Goal: Information Seeking & Learning: Find specific fact

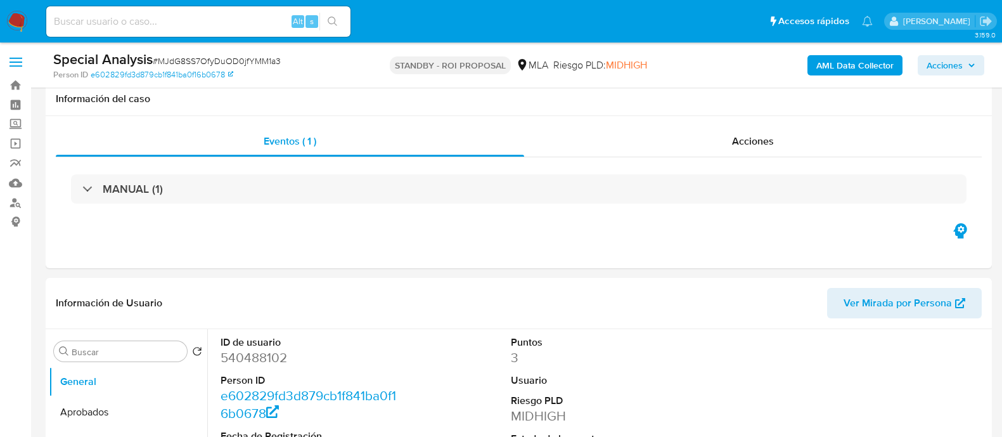
select select "10"
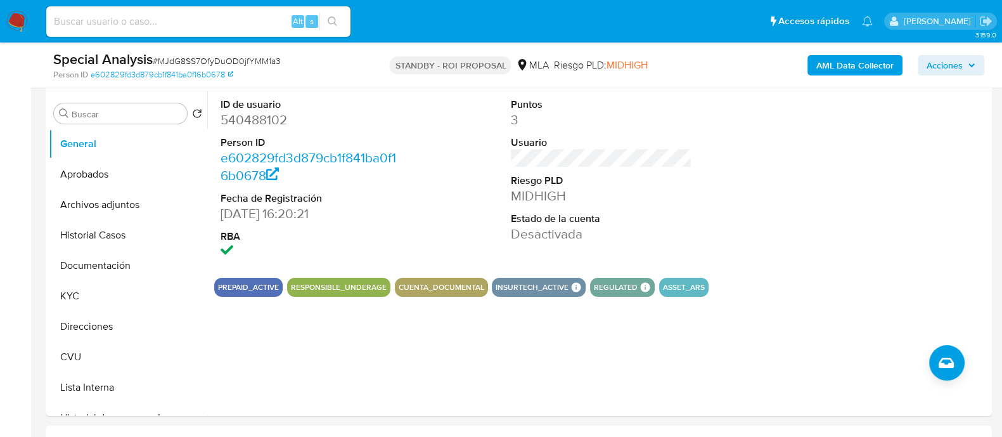
scroll to position [825, 0]
click at [95, 205] on button "Archivos adjuntos" at bounding box center [123, 205] width 148 height 30
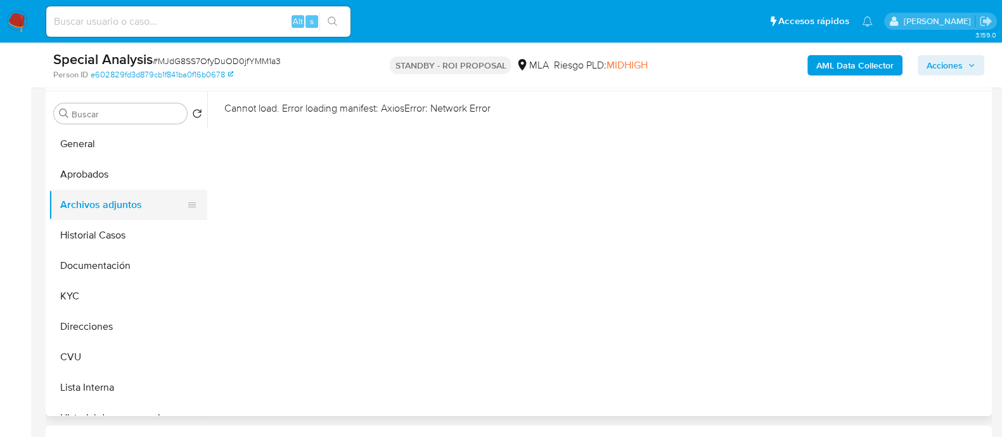
click at [123, 197] on button "Archivos adjuntos" at bounding box center [123, 205] width 148 height 30
click at [120, 11] on div "Alt s" at bounding box center [198, 21] width 304 height 30
click at [121, 18] on input at bounding box center [198, 21] width 304 height 16
paste input "MJdG8SS7OfyDuOD0jfYMM1a3"
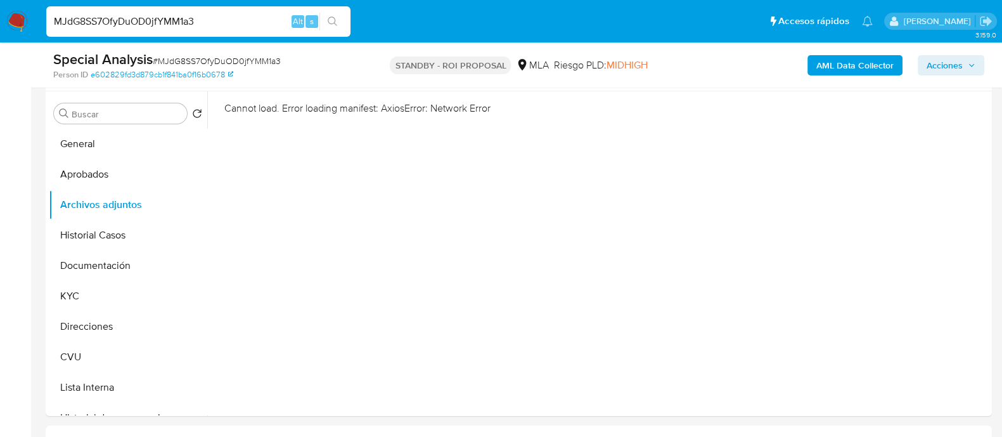
click at [331, 19] on icon "search-icon" at bounding box center [333, 21] width 10 height 10
click at [114, 233] on button "Historial Casos" at bounding box center [123, 235] width 148 height 30
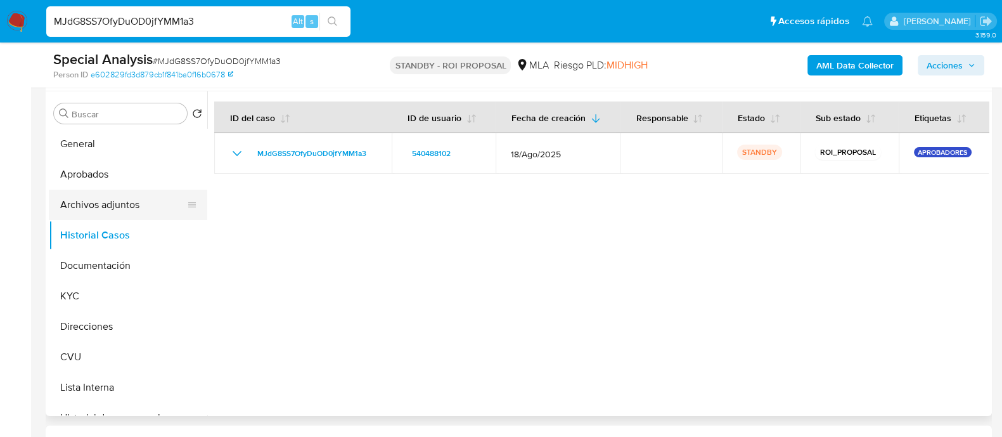
click at [117, 197] on button "Archivos adjuntos" at bounding box center [123, 205] width 148 height 30
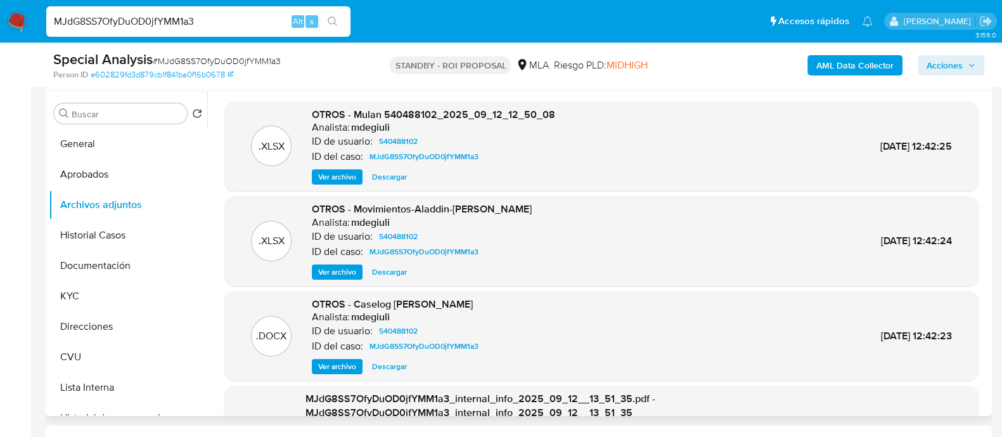
click at [334, 369] on span "Ver archivo" at bounding box center [337, 366] width 38 height 13
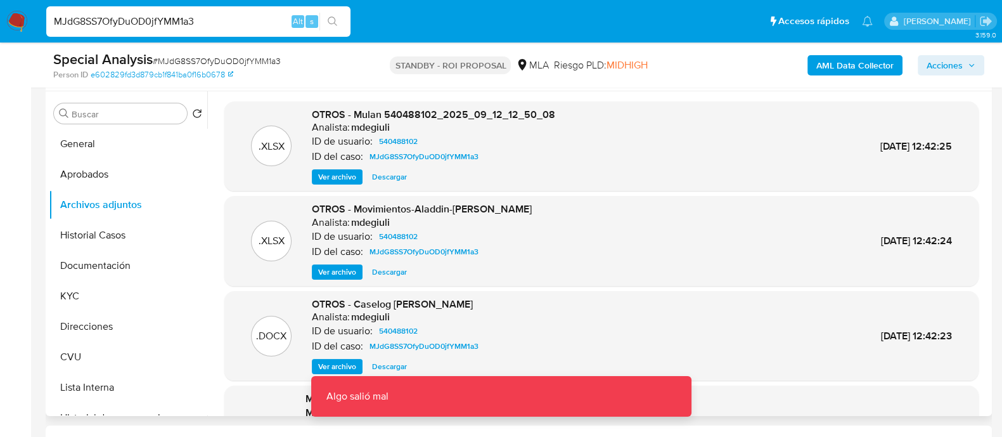
click at [334, 369] on span "Ver archivo" at bounding box center [337, 366] width 38 height 13
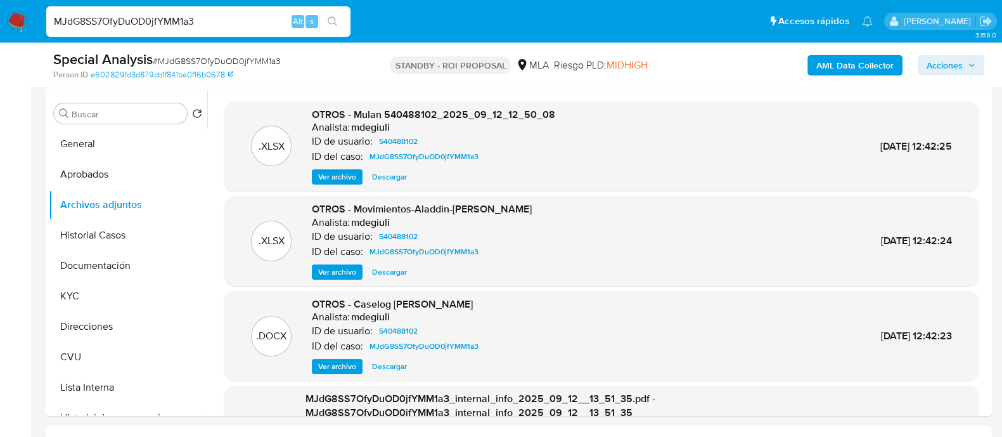
click at [155, 23] on input "MJdG8SS7OfyDuOD0jfYMM1a3" at bounding box center [198, 21] width 304 height 16
paste input "vPlx5F7SW6FCTRWiuPQEOKqw"
type input "vPlx5F7SW6FCTRWiuPQEOKqw"
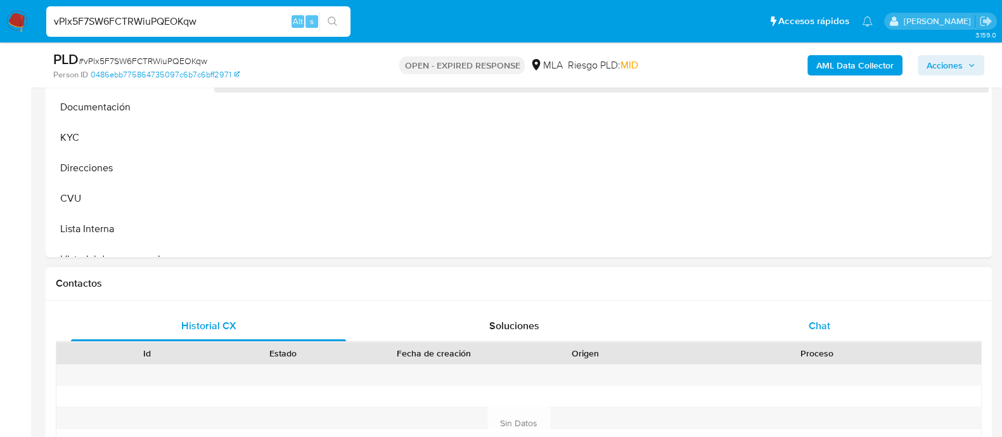
select select "10"
click at [777, 328] on div "Chat" at bounding box center [819, 326] width 275 height 30
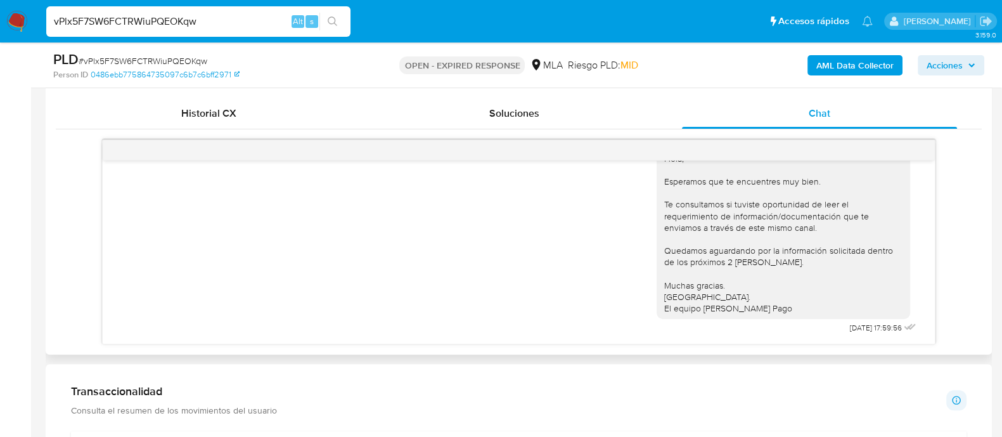
scroll to position [633, 0]
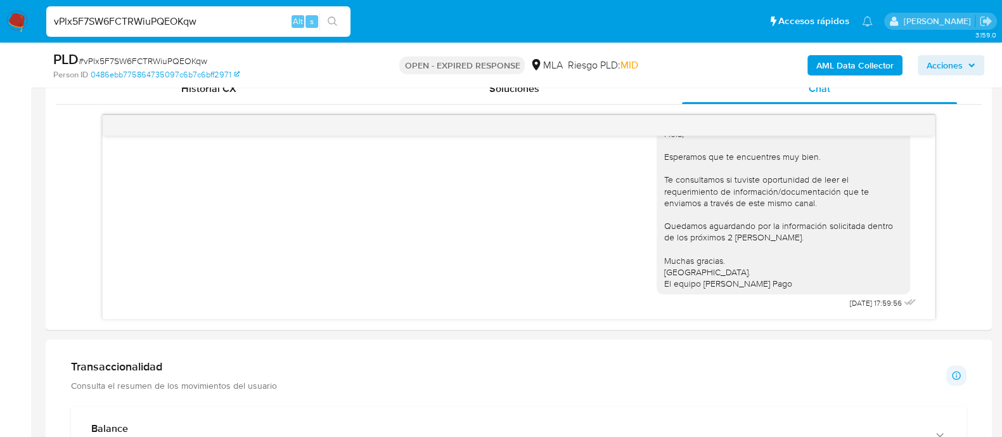
click at [136, 17] on input "vPlx5F7SW6FCTRWiuPQEOKqw" at bounding box center [198, 21] width 304 height 16
paste input "LFDLYfcEuhTbFyOzFM63INbK"
type input "LFDLYfcEuhTbFyOzFM63INbK"
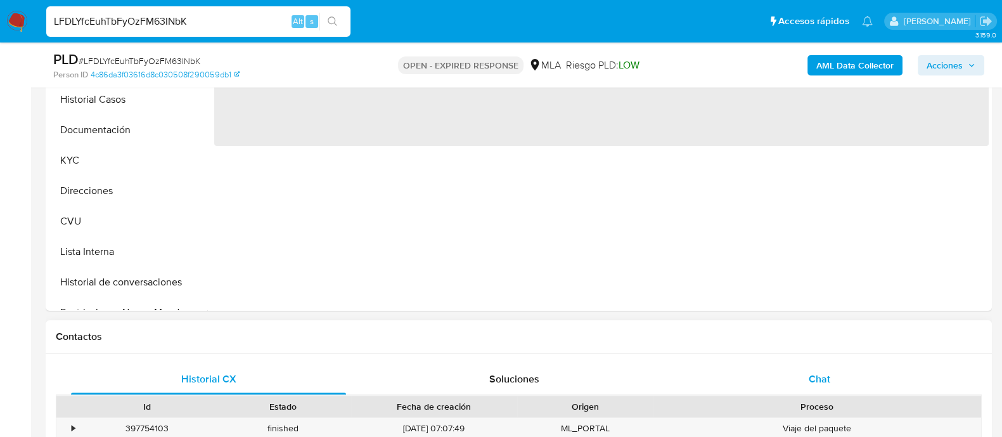
scroll to position [396, 0]
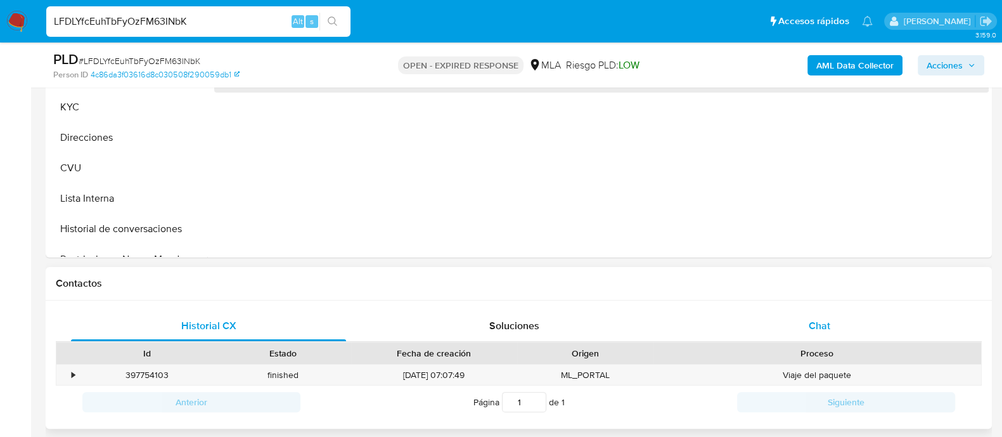
click at [788, 325] on div "Chat" at bounding box center [819, 326] width 275 height 30
select select "10"
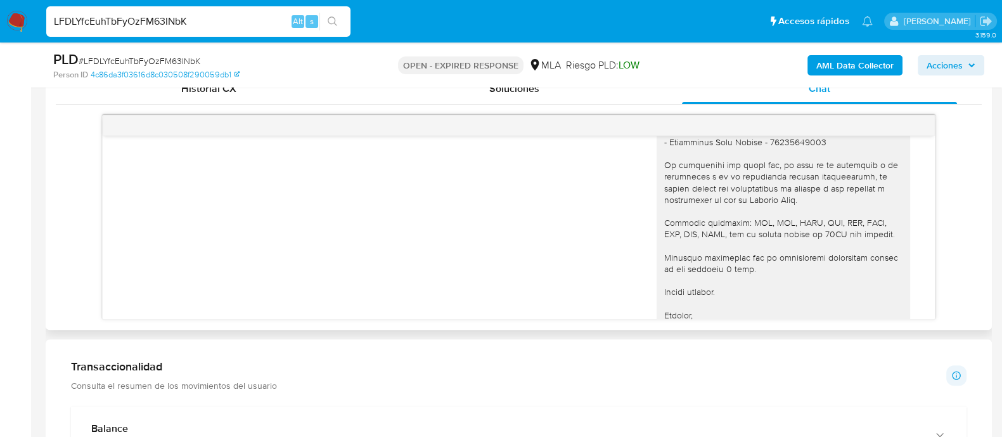
scroll to position [1080, 0]
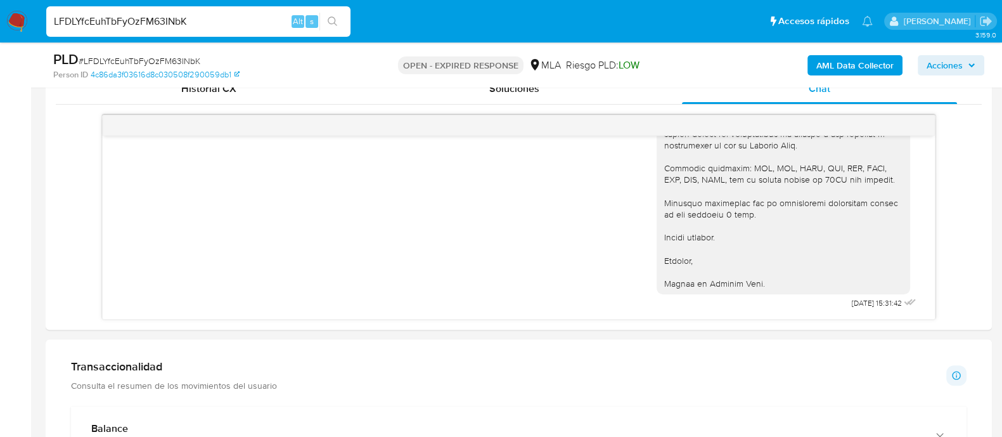
click at [153, 17] on input "LFDLYfcEuhTbFyOzFM63INbK" at bounding box center [198, 21] width 304 height 16
paste input "zYthqrHAYScn7XmI4UJwFQ2"
type input "LzYthqrHAYScn7XmI4UJwFQ2"
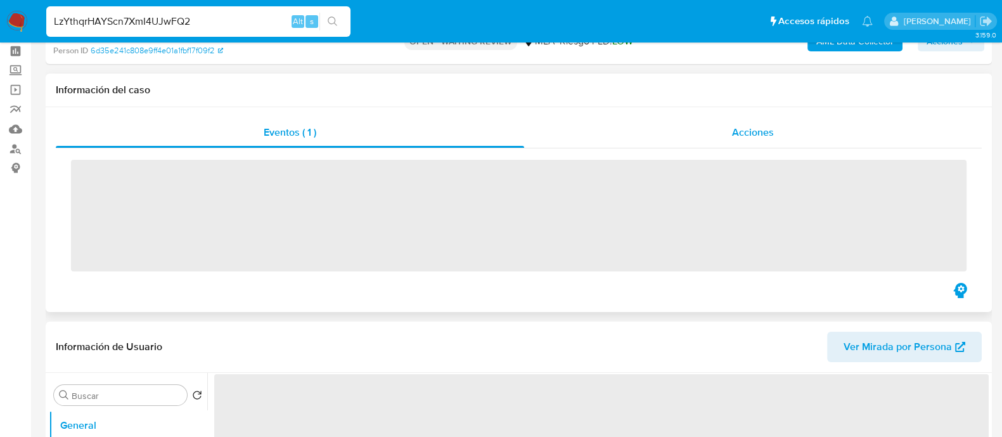
scroll to position [79, 0]
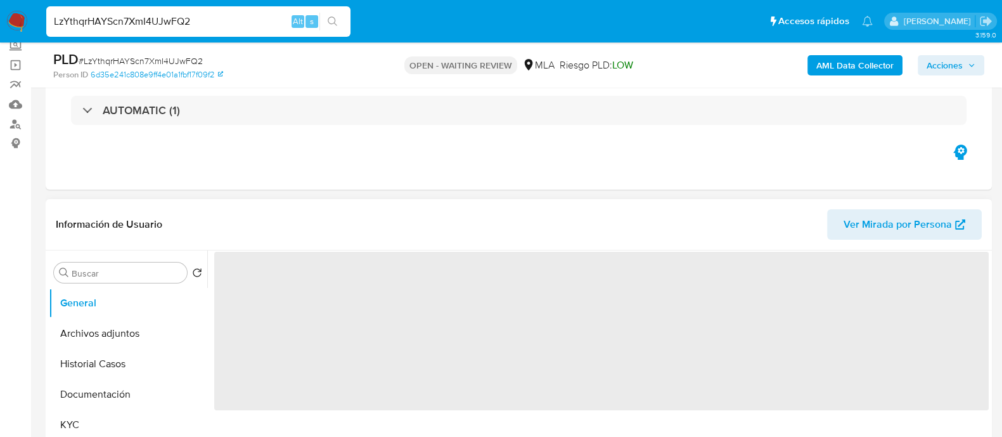
select select "10"
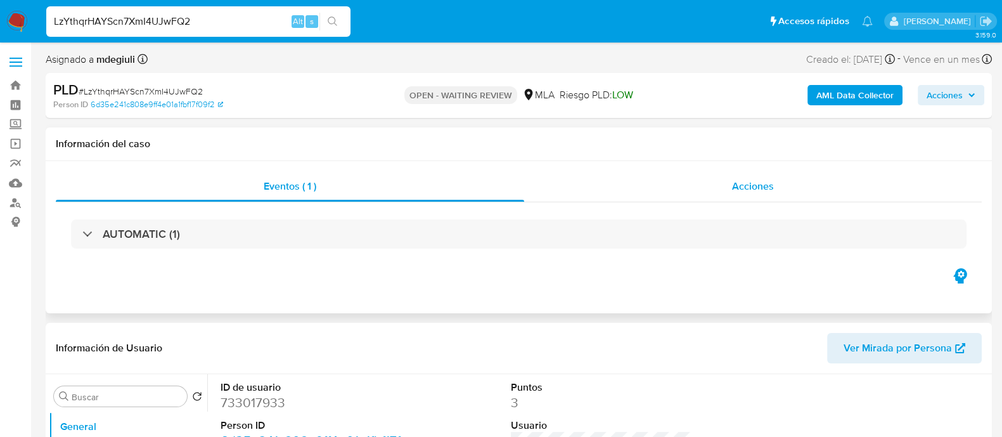
click at [748, 185] on span "Acciones" at bounding box center [753, 186] width 42 height 15
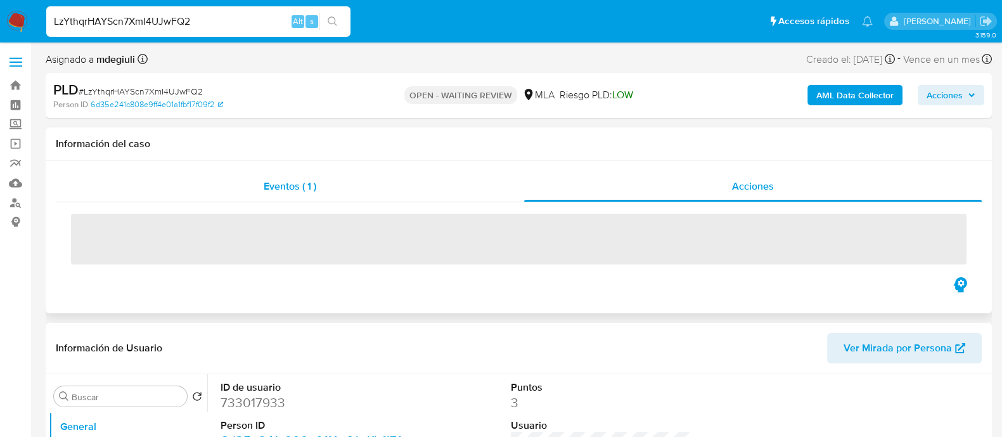
click at [346, 172] on div "Eventos ( 1 )" at bounding box center [290, 186] width 469 height 30
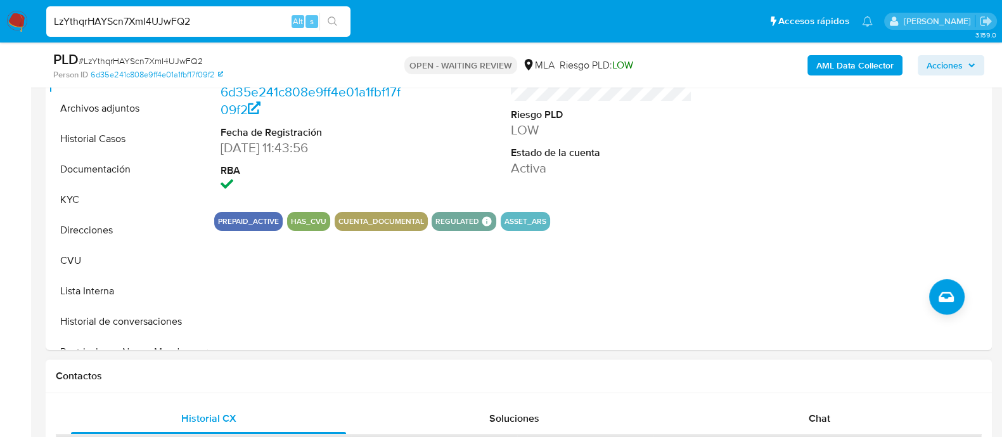
scroll to position [476, 0]
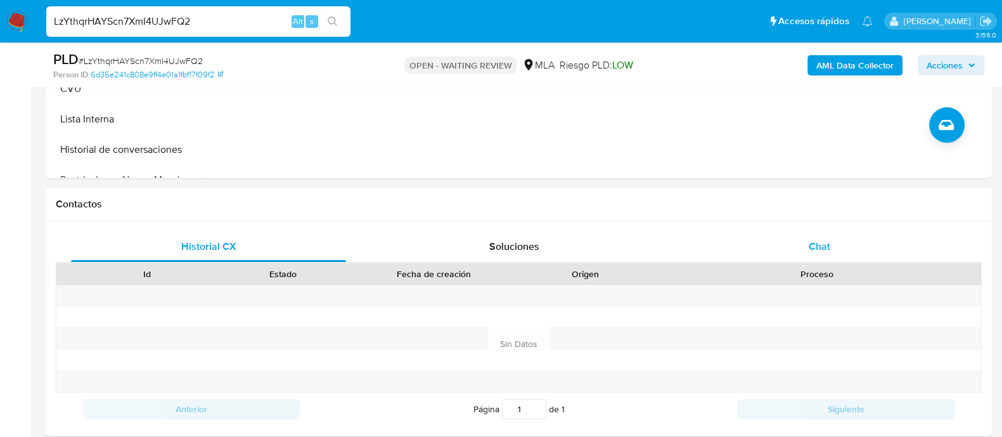
click at [786, 254] on div "Chat" at bounding box center [819, 246] width 275 height 30
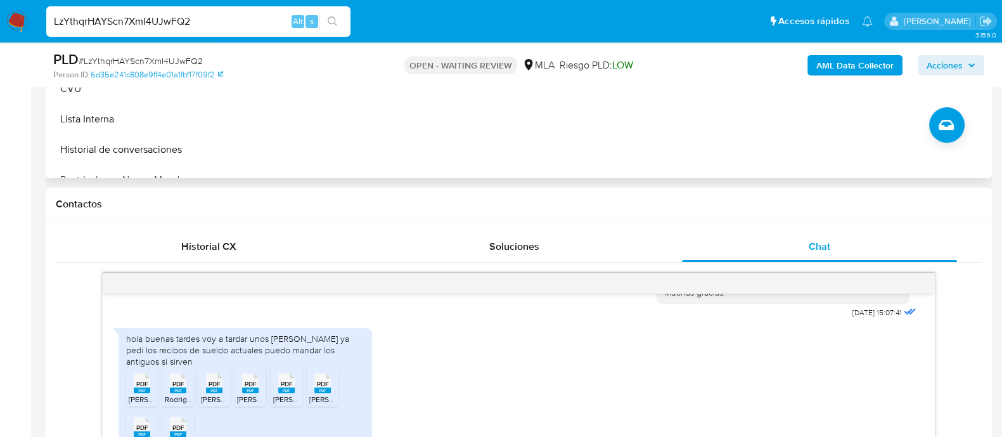
scroll to position [633, 0]
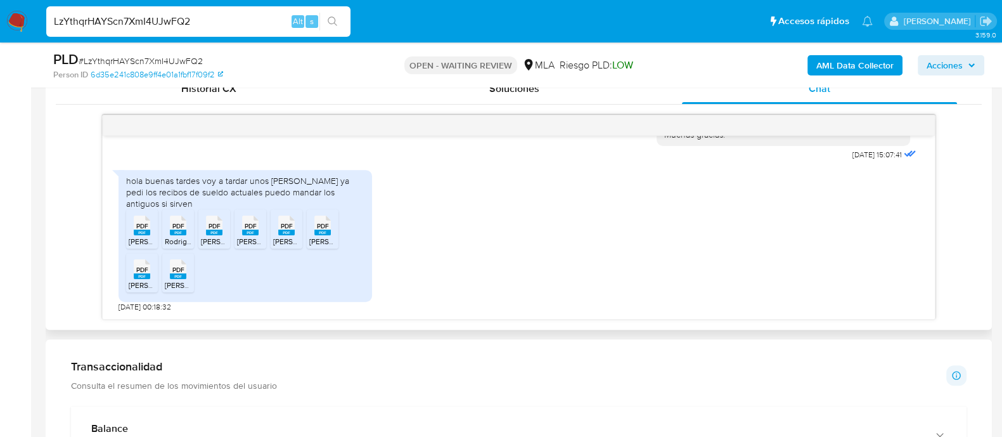
click at [145, 228] on span "PDF" at bounding box center [142, 226] width 12 height 8
click at [179, 223] on span "PDF" at bounding box center [178, 226] width 12 height 8
click at [217, 224] on span "PDF" at bounding box center [215, 226] width 12 height 8
click at [253, 224] on span "PDF" at bounding box center [251, 226] width 12 height 8
click at [292, 230] on rect at bounding box center [286, 233] width 16 height 6
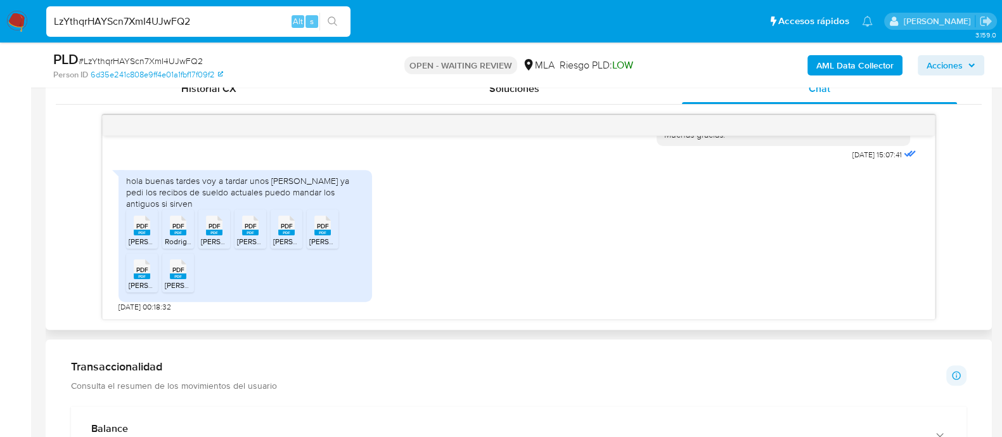
click at [324, 230] on rect at bounding box center [323, 233] width 16 height 6
click at [143, 271] on span "PDF" at bounding box center [142, 270] width 12 height 8
click at [174, 270] on span "PDF" at bounding box center [178, 270] width 12 height 8
click at [174, 20] on input "LzYthqrHAYScn7XmI4UJwFQ2" at bounding box center [198, 21] width 304 height 16
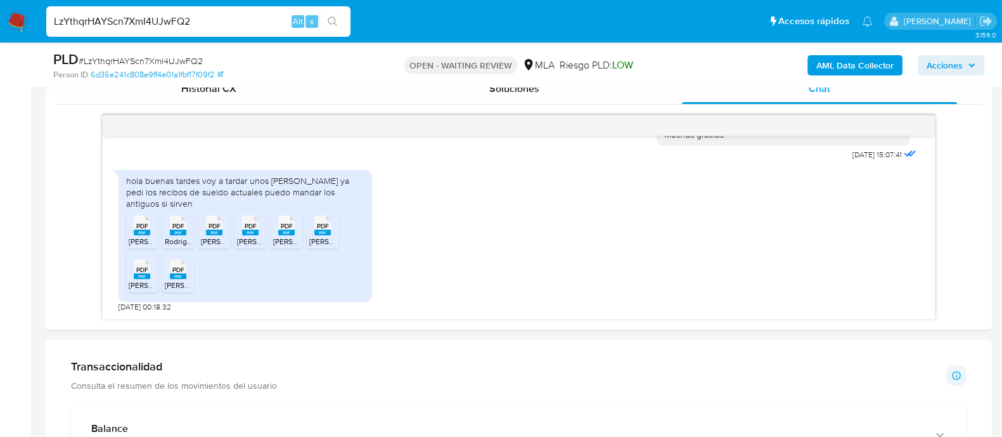
paste input "7GzBtNfuEcwis4yRsdZ8EXVD"
type input "7GzBtNfuEcwis4yRsdZ8EXVD"
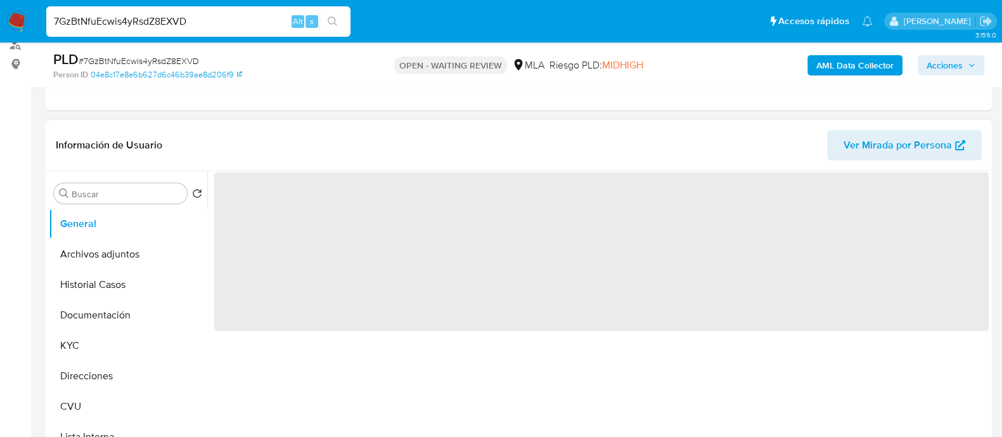
select select "10"
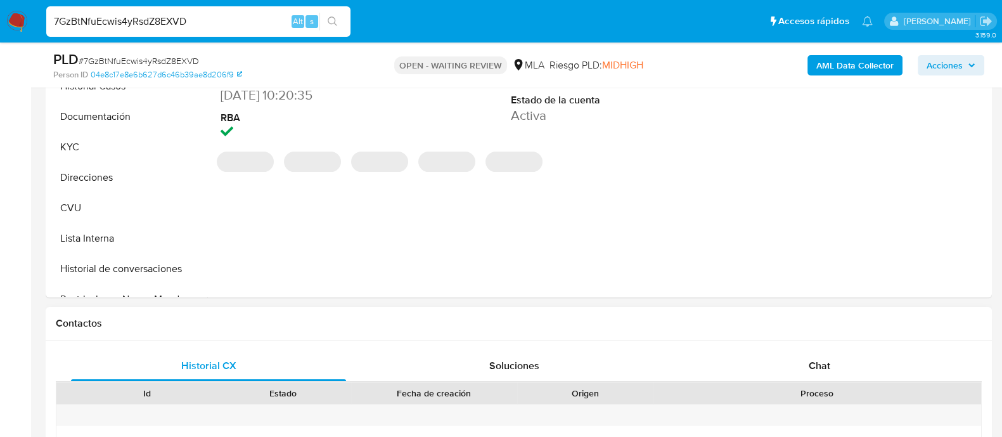
scroll to position [396, 0]
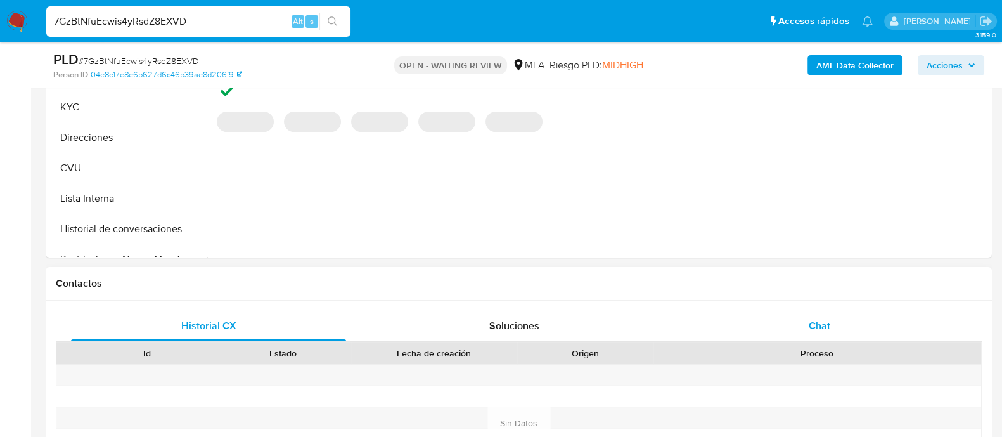
click at [780, 325] on div "Chat" at bounding box center [819, 326] width 275 height 30
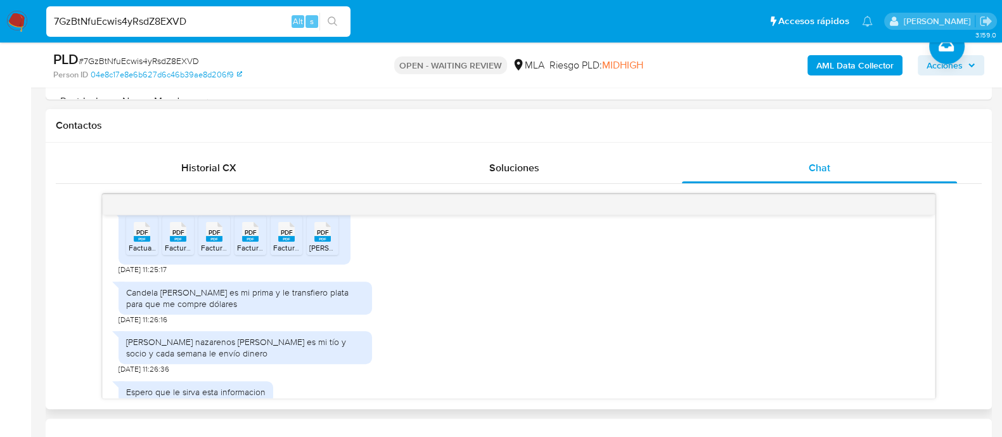
scroll to position [909, 0]
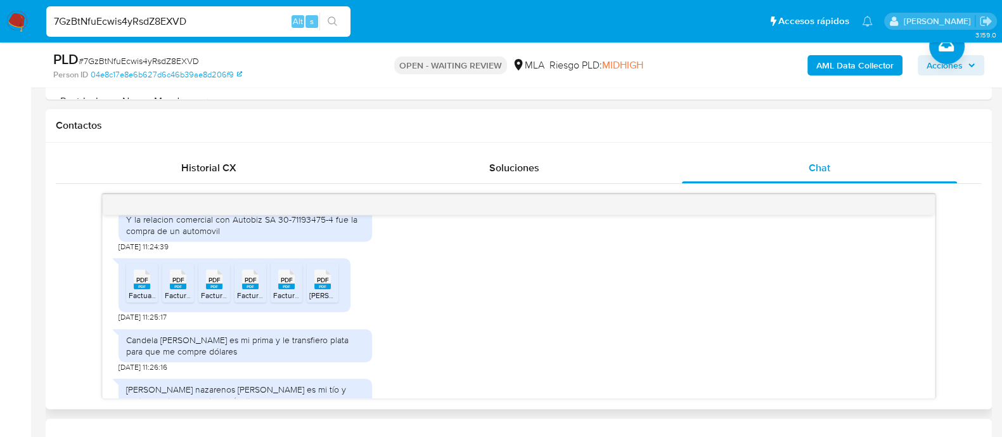
click at [146, 284] on span "PDF" at bounding box center [142, 280] width 12 height 8
click at [172, 284] on span "PDF" at bounding box center [178, 280] width 12 height 8
click at [216, 289] on rect at bounding box center [214, 286] width 16 height 6
click at [249, 284] on span "PDF" at bounding box center [251, 280] width 12 height 8
click at [292, 284] on span "PDF" at bounding box center [287, 280] width 12 height 8
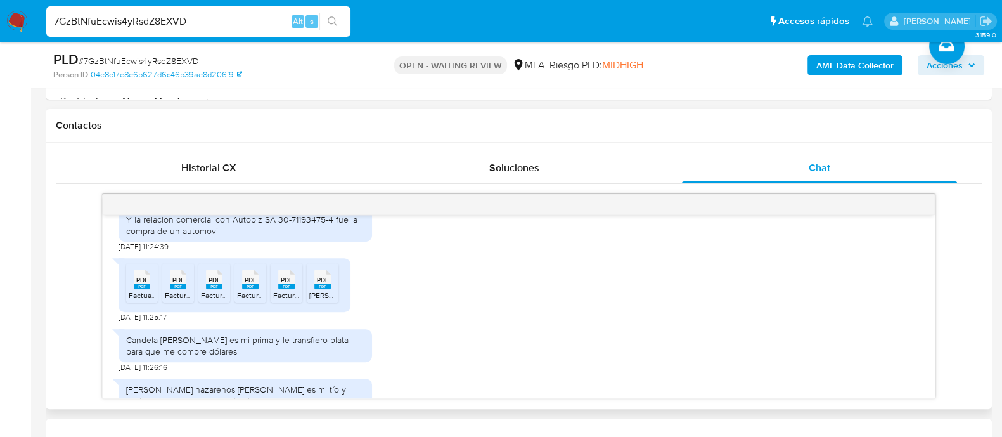
click at [320, 284] on span "PDF" at bounding box center [323, 280] width 12 height 8
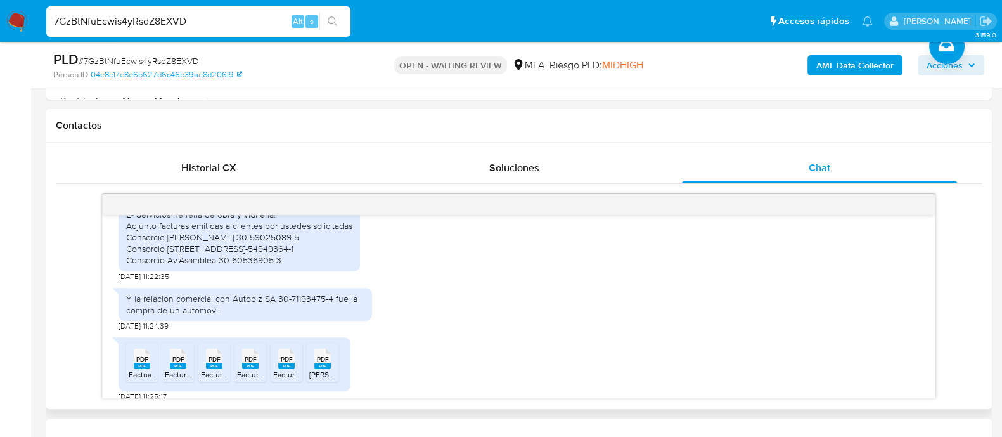
scroll to position [750, 0]
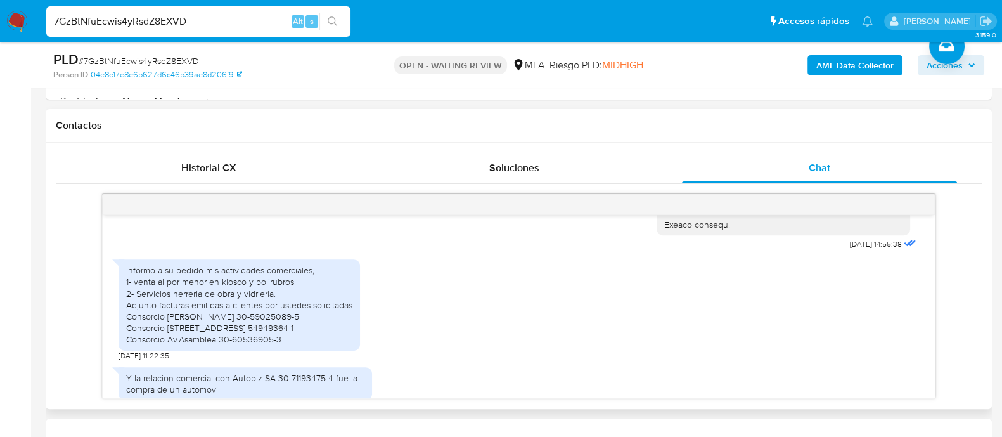
click at [224, 326] on div "Informo a su pedido mis actividades comerciales, 1- venta al por menor en kiosc…" at bounding box center [239, 304] width 226 height 81
copy div "59025089"
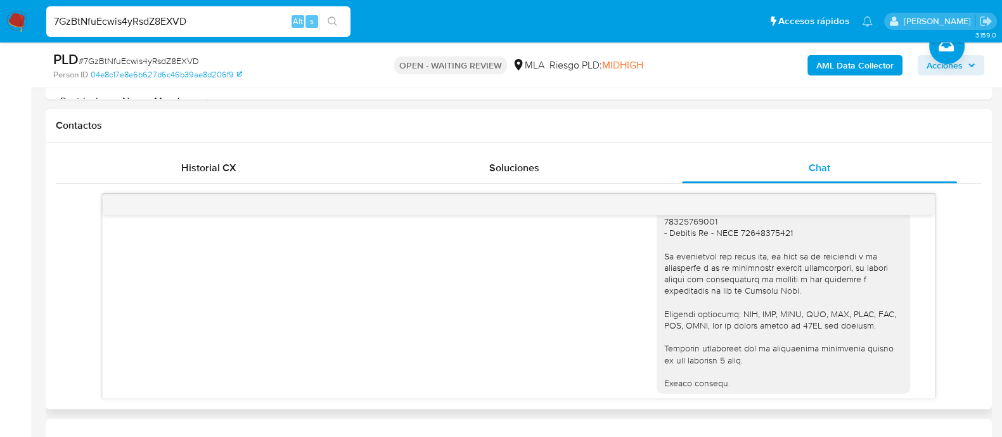
scroll to position [512, 0]
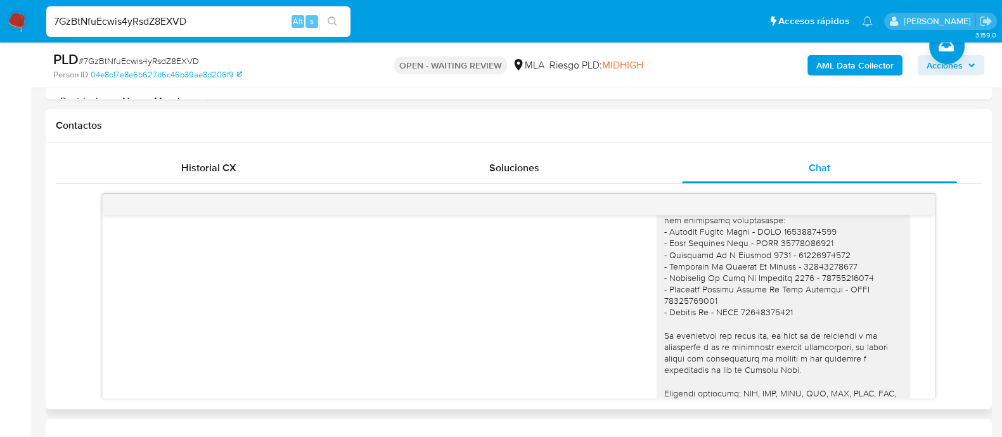
click at [801, 264] on div at bounding box center [784, 278] width 238 height 380
copy div "30590250895"
click at [822, 263] on div at bounding box center [784, 278] width 238 height 380
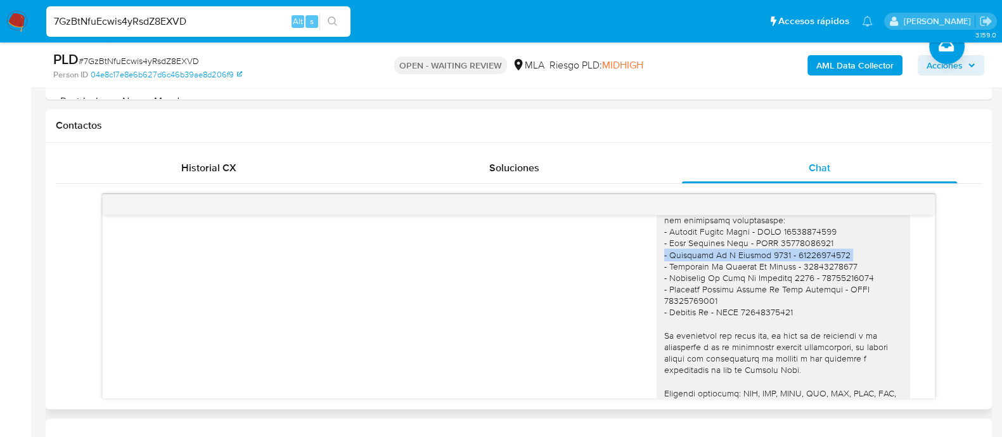
click at [822, 263] on div at bounding box center [784, 278] width 238 height 380
click at [808, 271] on div at bounding box center [784, 278] width 238 height 380
copy div "30549493641"
click at [762, 268] on div at bounding box center [784, 278] width 238 height 380
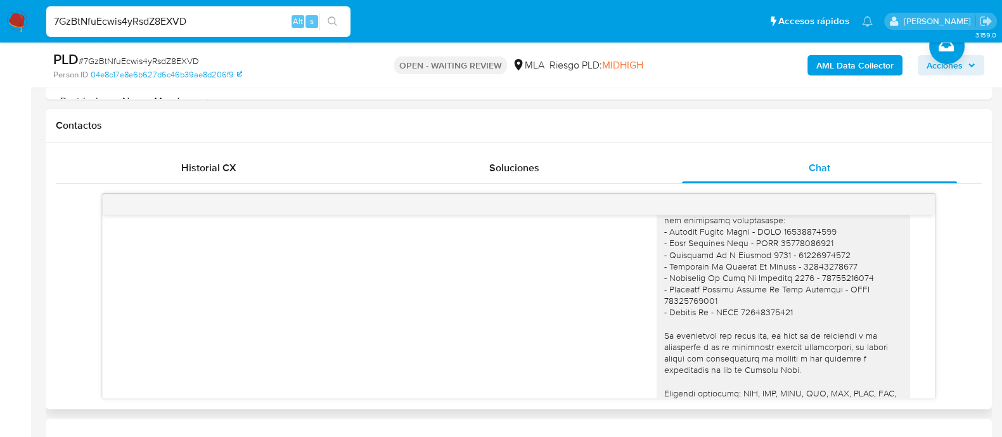
click at [751, 273] on div at bounding box center [784, 278] width 238 height 380
copy div "- Consorcio De Propiet Av Rivada - 30549493641"
click at [814, 274] on div at bounding box center [784, 278] width 238 height 380
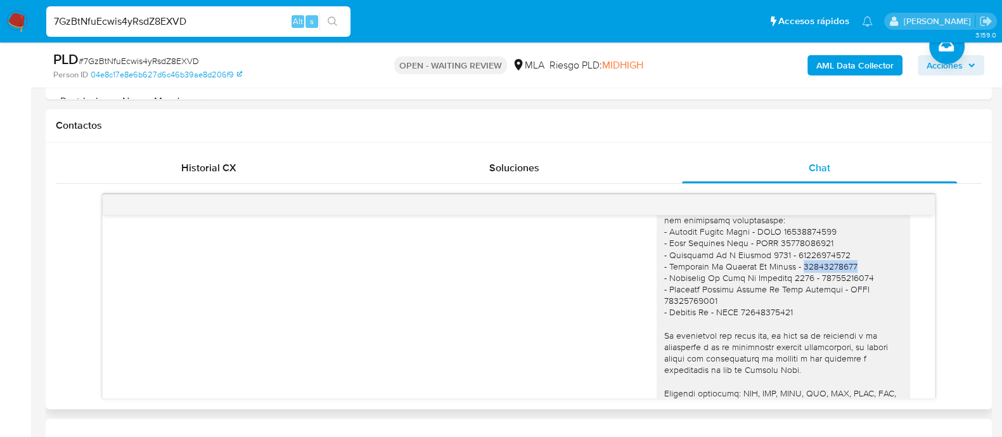
click at [814, 274] on div at bounding box center [784, 278] width 238 height 380
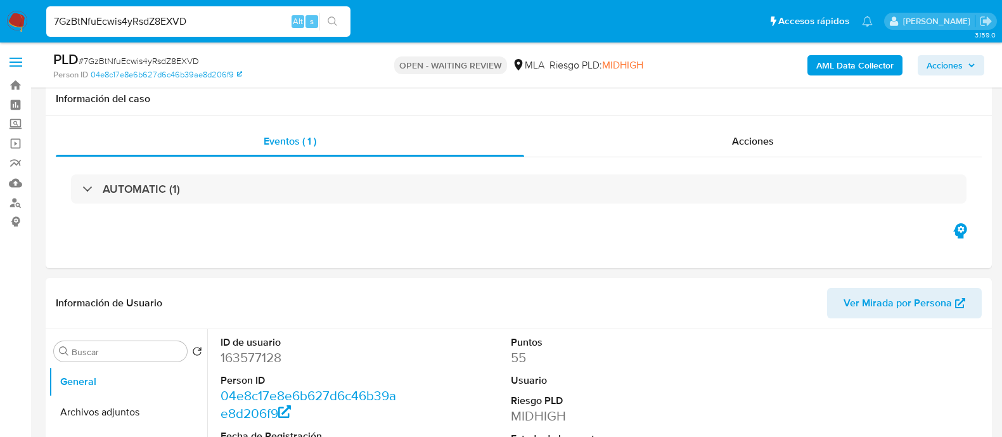
select select "10"
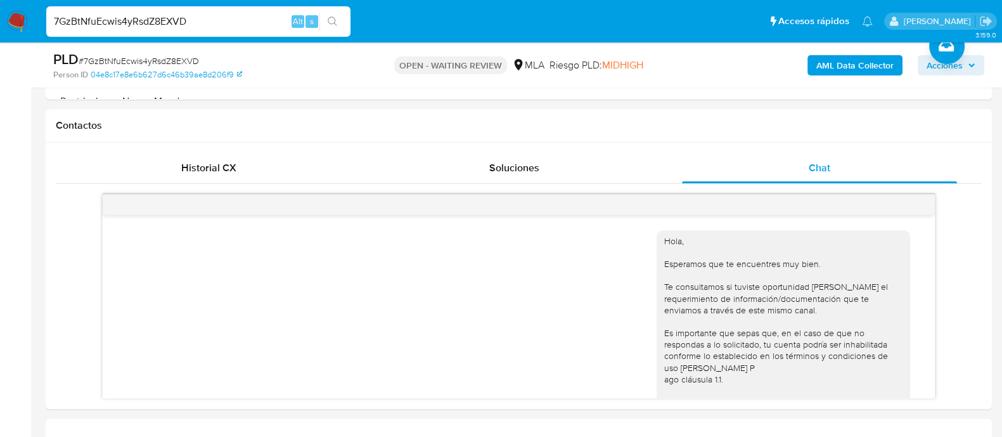
scroll to position [512, 0]
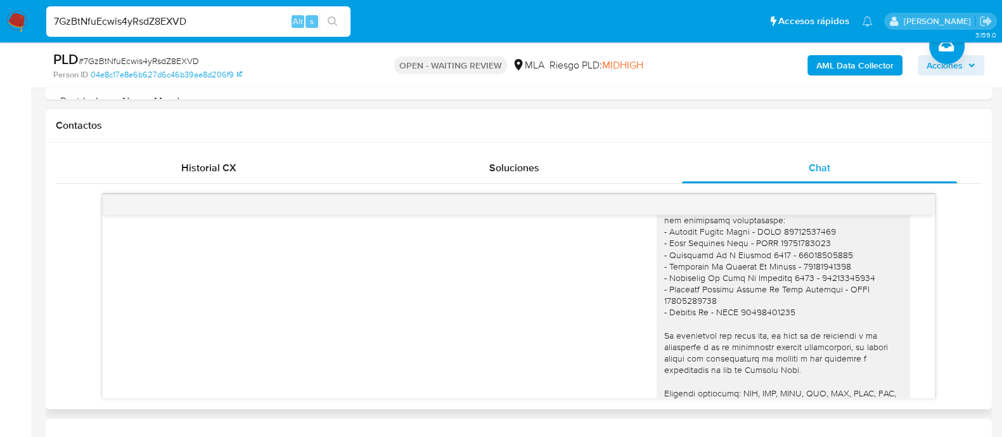
click at [836, 287] on div at bounding box center [784, 278] width 238 height 380
copy div "30605369053"
click at [699, 283] on div at bounding box center [784, 278] width 238 height 380
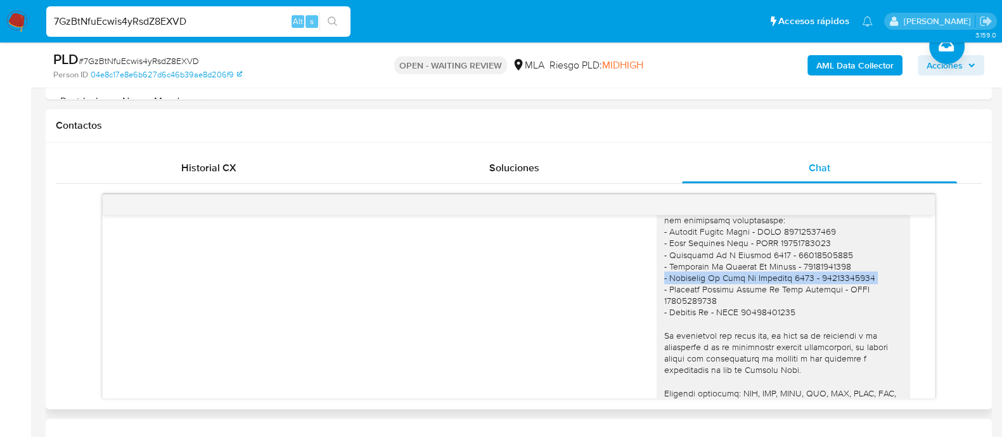
click at [699, 283] on div at bounding box center [784, 278] width 238 height 380
copy div "- Consorcio De Prop Av Asamblea 1446 - 30605369053"
click at [852, 283] on div at bounding box center [784, 278] width 238 height 380
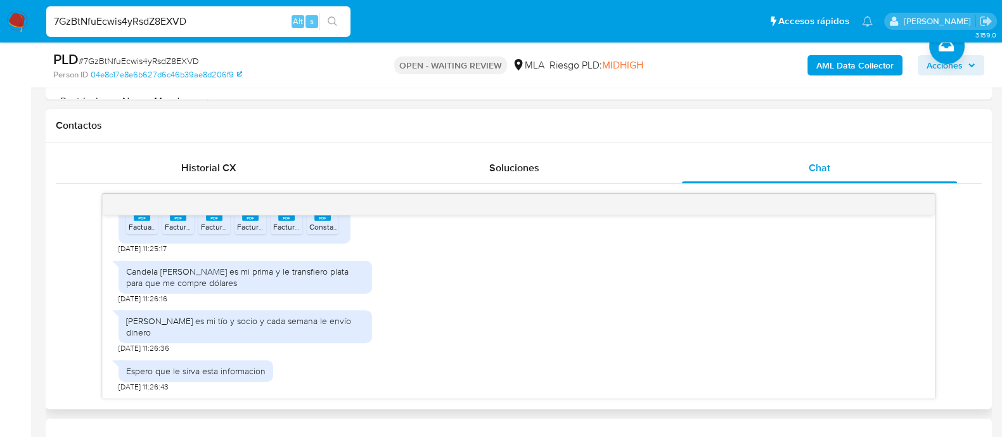
scroll to position [829, 0]
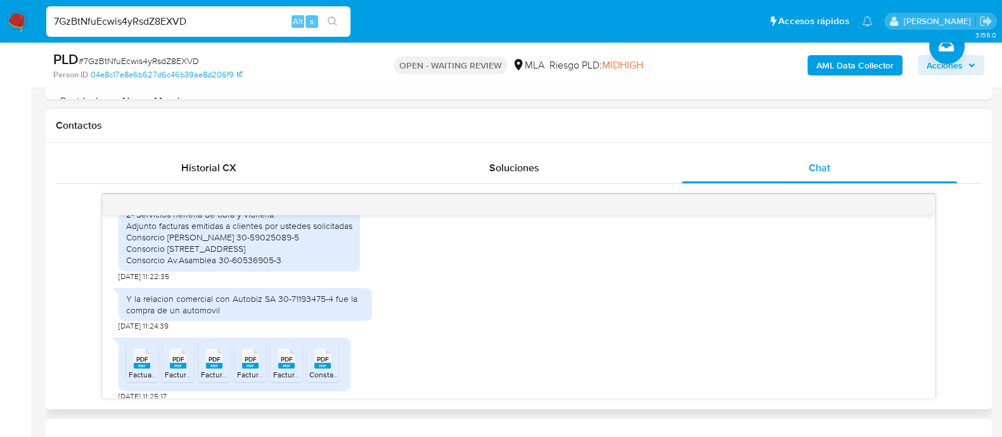
click at [307, 305] on div "Y la relacion comercial con Autobiz SA 30-71193475-4 fue la compra de un automo…" at bounding box center [245, 304] width 238 height 23
copy div "71193475"
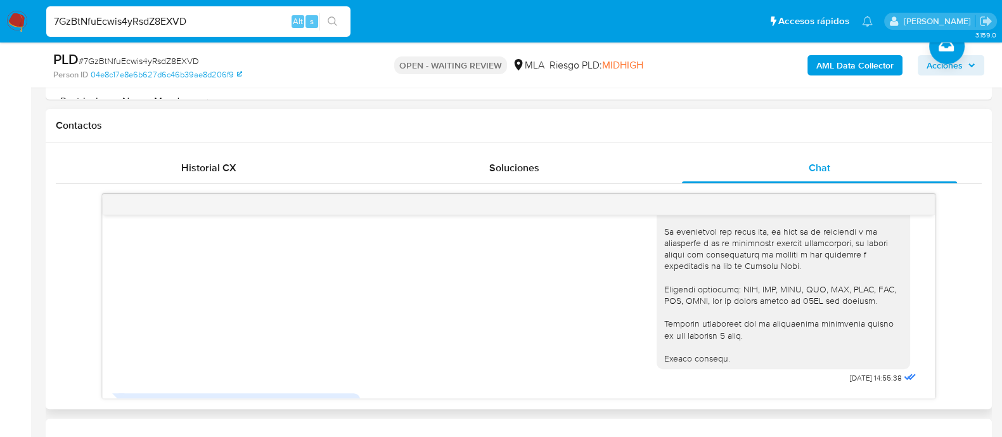
scroll to position [592, 0]
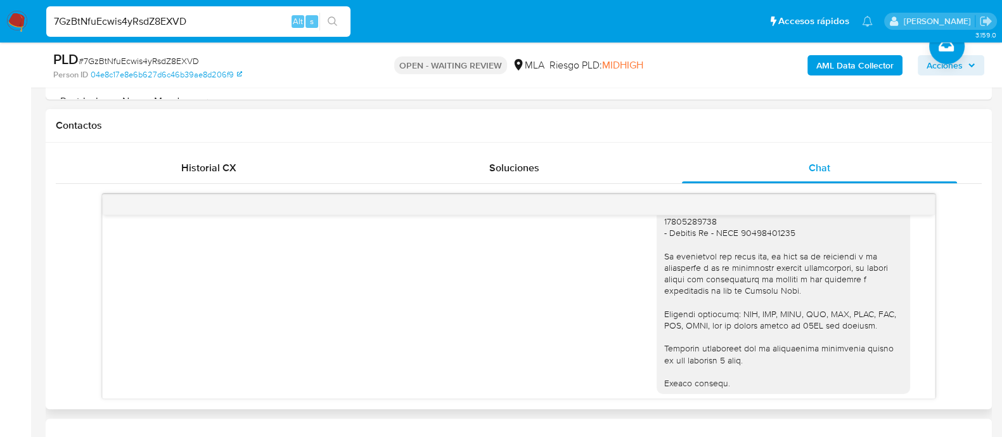
click at [683, 233] on div at bounding box center [784, 198] width 238 height 380
copy div "30527516737"
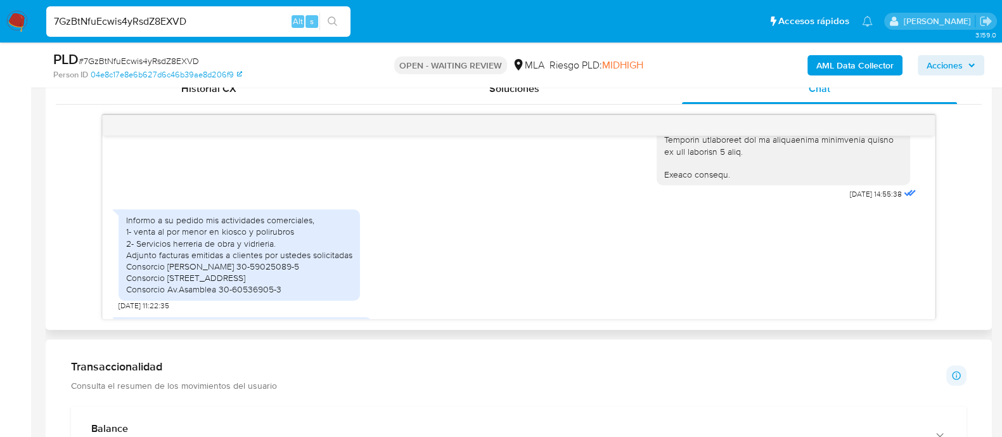
scroll to position [671, 0]
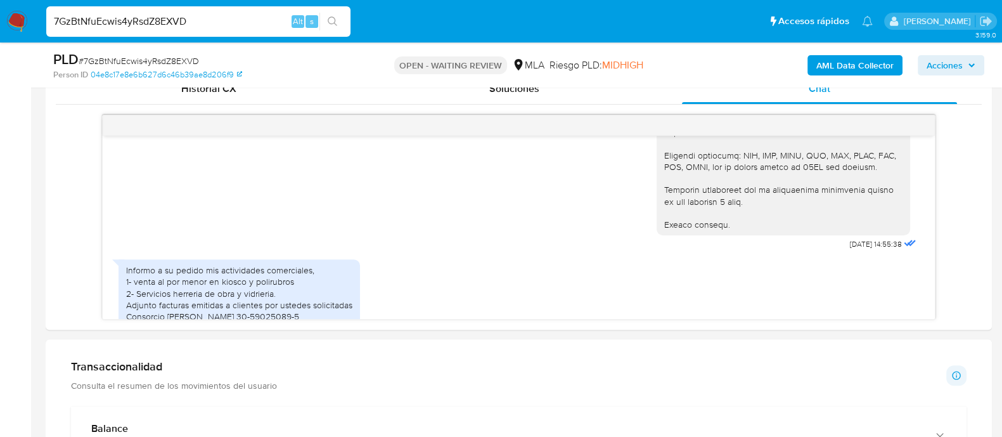
click at [152, 25] on input "7GzBtNfuEcwis4yRsdZ8EXVD" at bounding box center [198, 21] width 304 height 16
paste input "qbqFGYiz7a7Q4gVEX71IMeo2"
type input "qbqFGYiz7a7Q4gVEX71IMeo2"
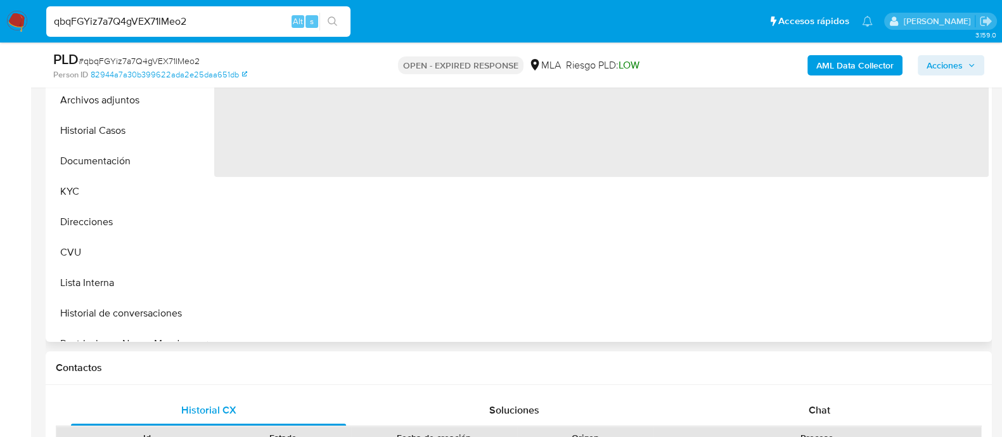
select select "10"
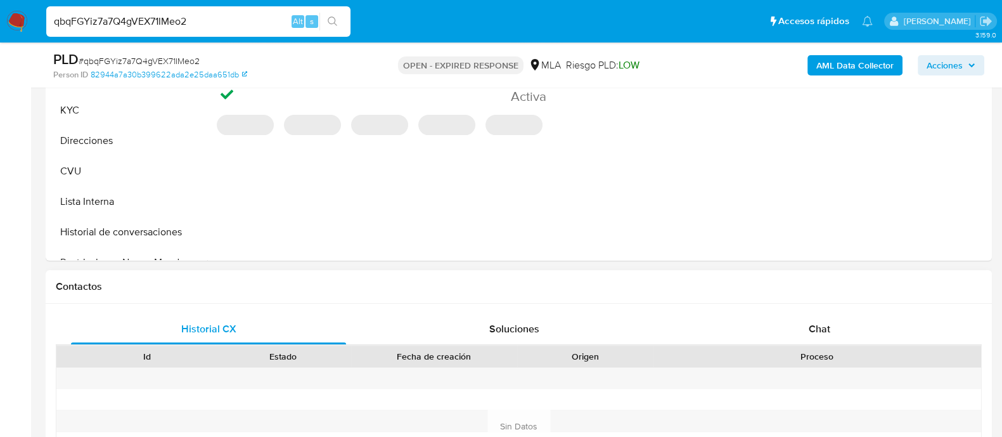
scroll to position [396, 0]
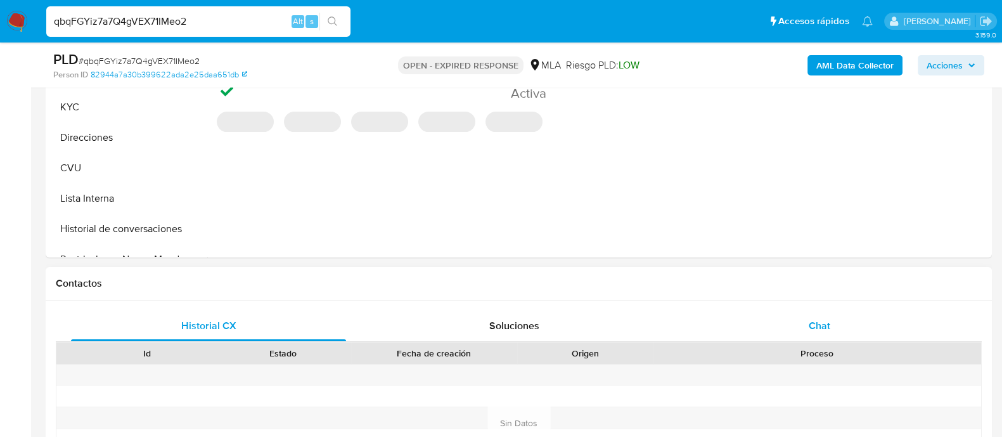
click at [805, 324] on div "Chat" at bounding box center [819, 326] width 275 height 30
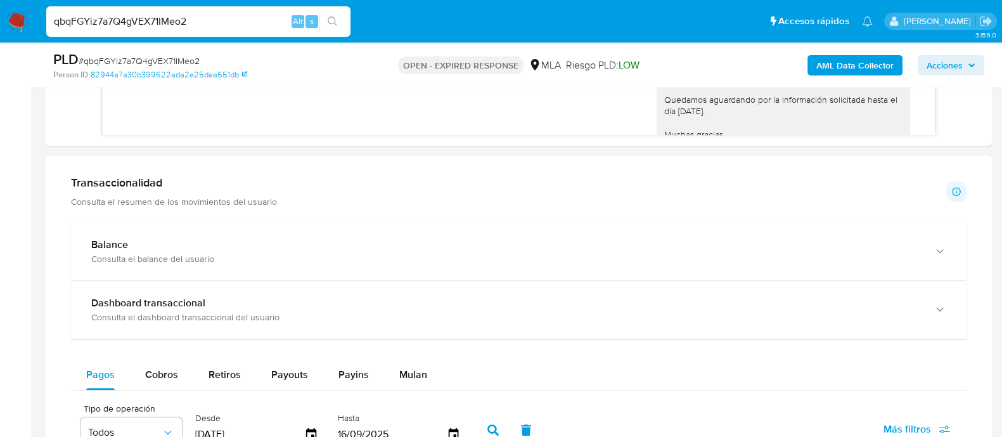
scroll to position [793, 0]
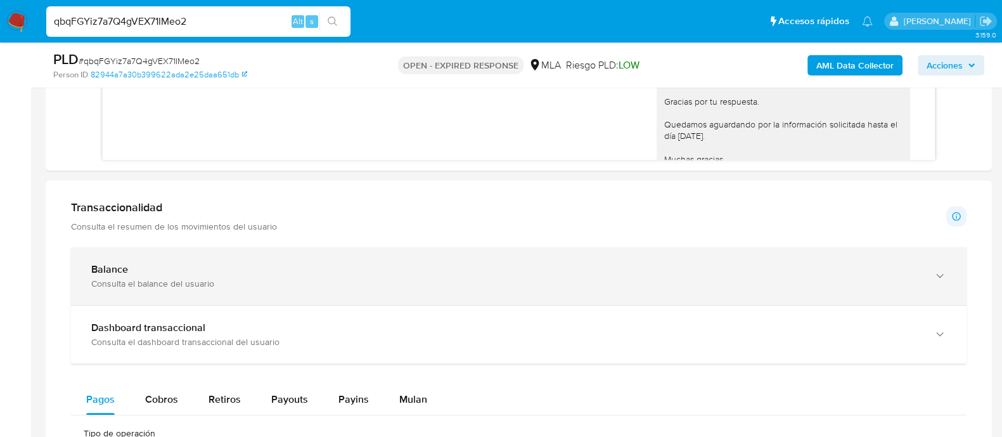
click at [418, 283] on div "Consulta el balance del usuario" at bounding box center [506, 283] width 830 height 11
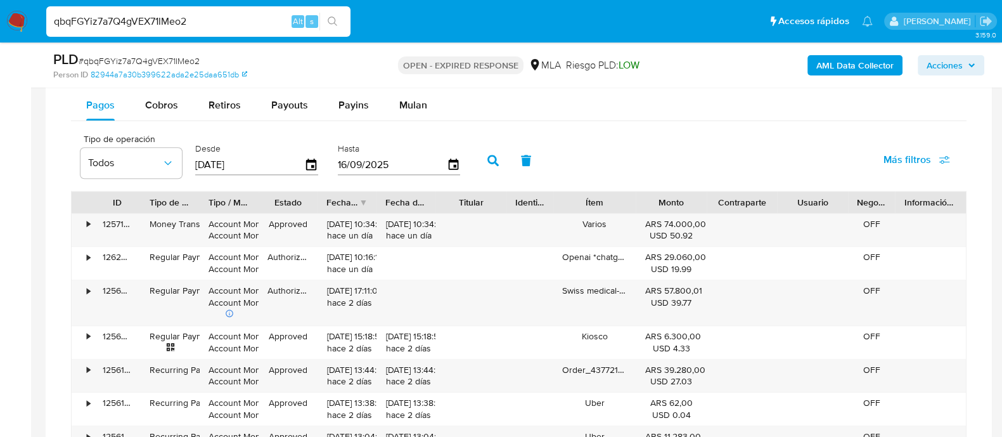
scroll to position [1981, 0]
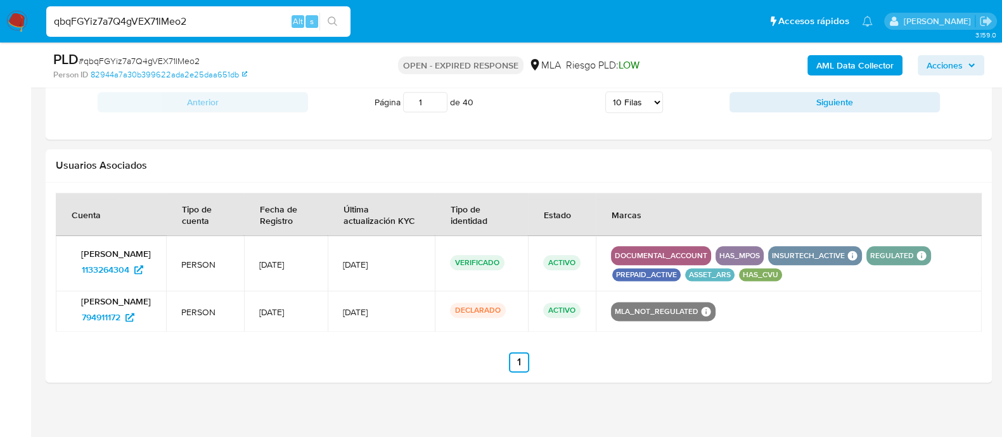
click at [140, 27] on input "qbqFGYiz7a7Q4gVEX71IMeo2" at bounding box center [198, 21] width 304 height 16
paste input "aA4Up7BvziFYMTPQiFllt6a1"
type input "aA4Up7BvziFYMTPQiFllt6a1"
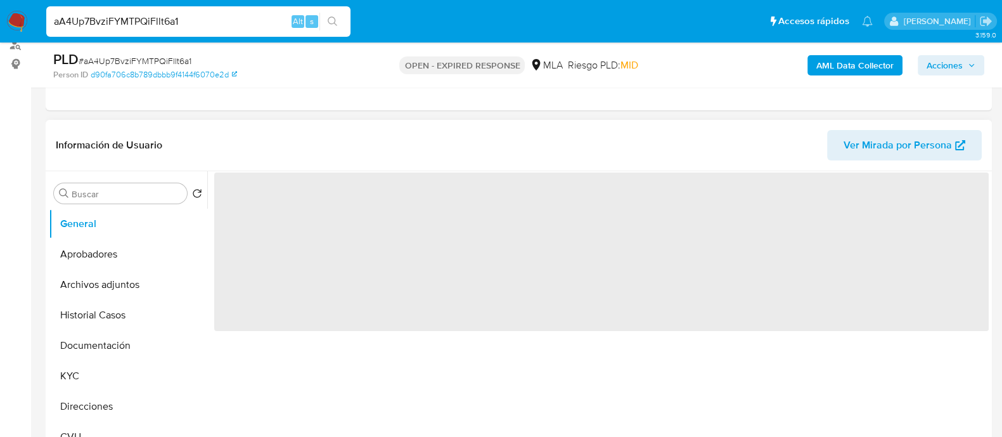
select select "10"
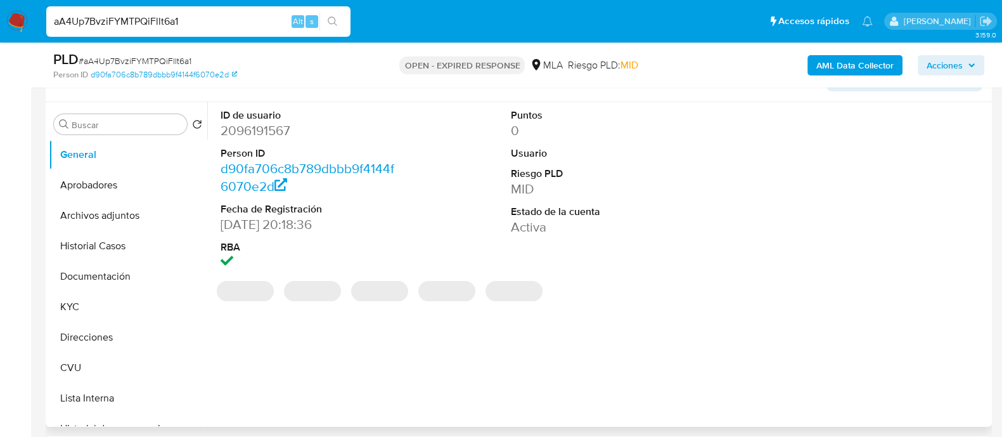
scroll to position [316, 0]
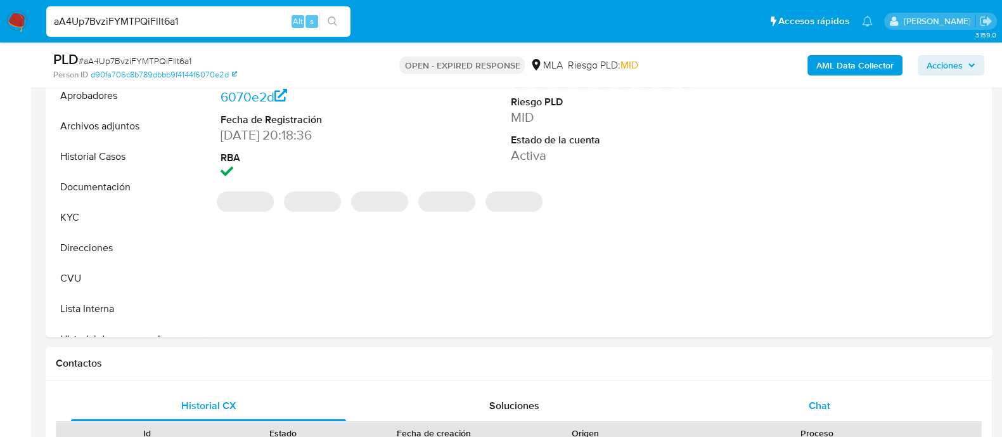
click at [784, 403] on div "Chat" at bounding box center [819, 406] width 275 height 30
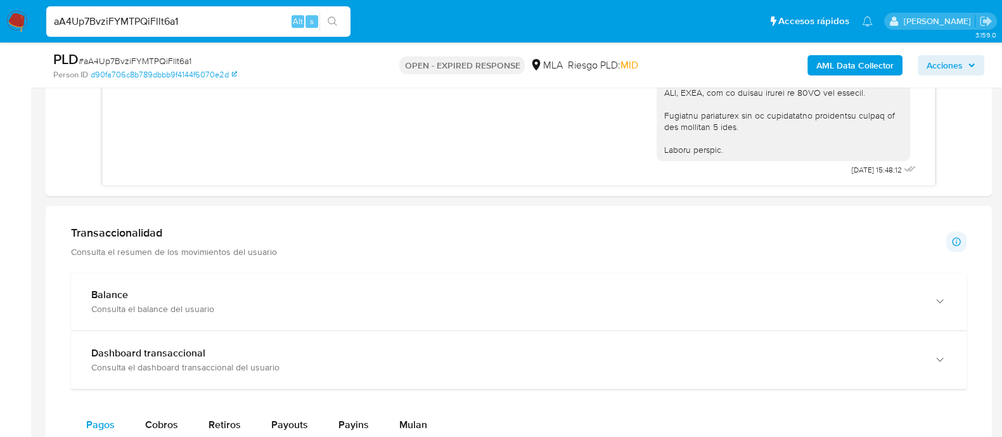
scroll to position [793, 0]
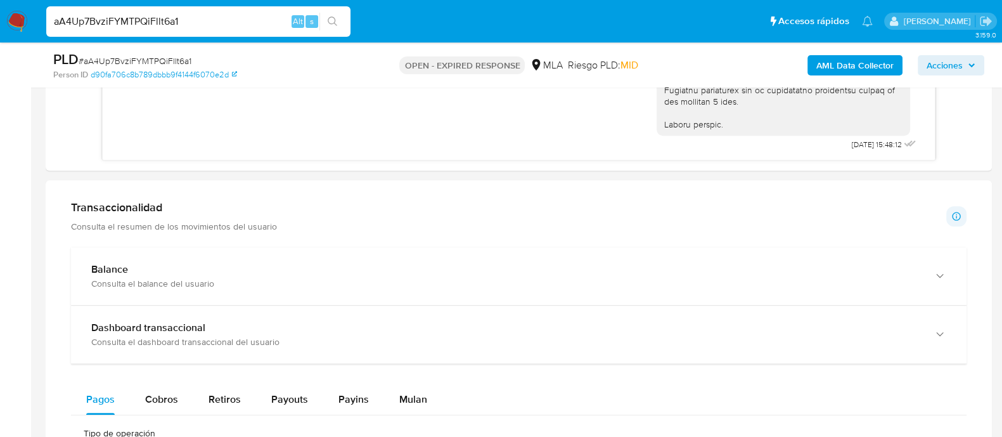
click at [172, 22] on input "aA4Up7BvziFYMTPQiFllt6a1" at bounding box center [198, 21] width 304 height 16
paste input "cctx2O3h4va5098xt1jVWRmg"
type input "cctx2O3h4va5098xt1jVWRmg"
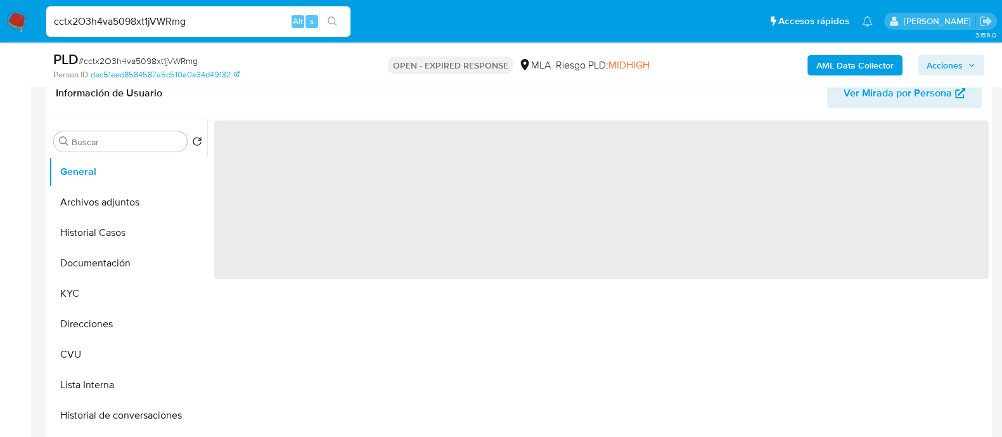
scroll to position [316, 0]
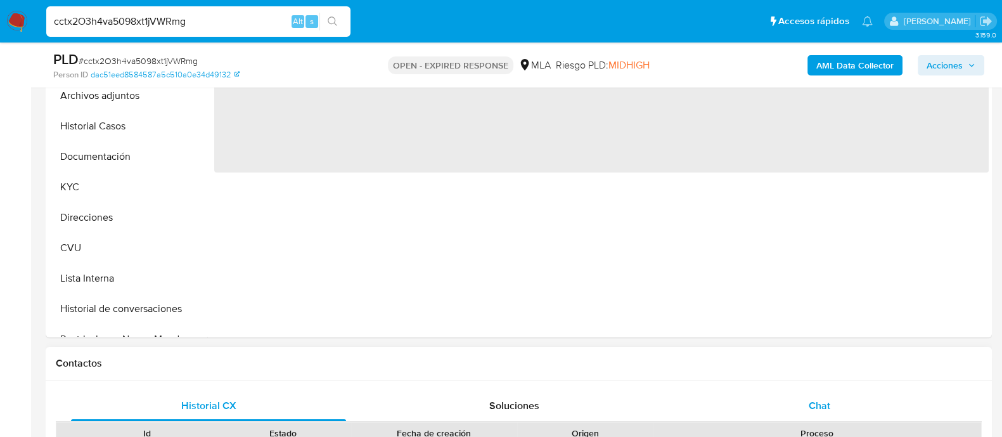
click at [770, 399] on div "Chat" at bounding box center [819, 406] width 275 height 30
select select "10"
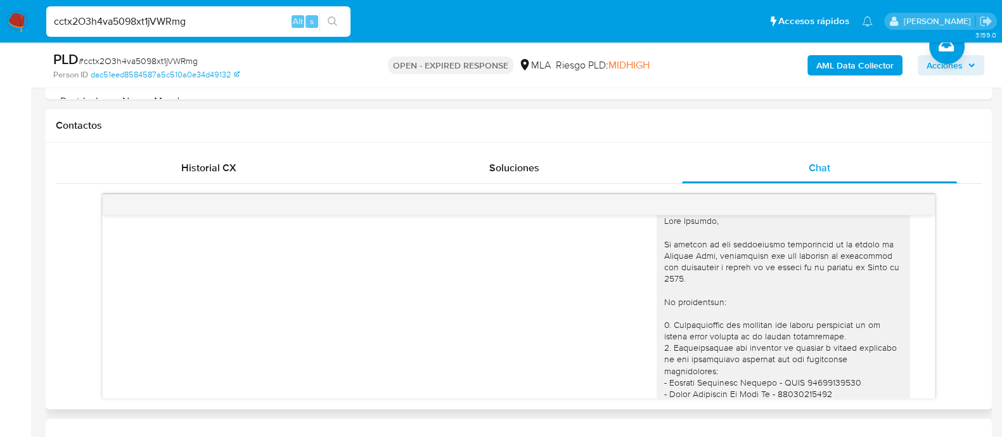
scroll to position [1049, 0]
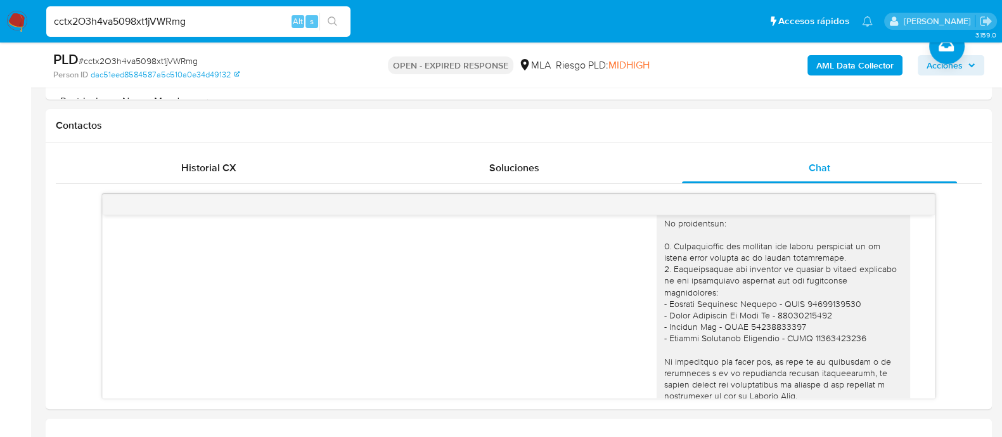
click at [159, 22] on input "cctx2O3h4va5098xt1jVWRmg" at bounding box center [198, 21] width 304 height 16
paste input "iT57xkVV5jhu1quEsx65zRH5"
type input "iT57xkVV5jhu1quEsx65zRH5"
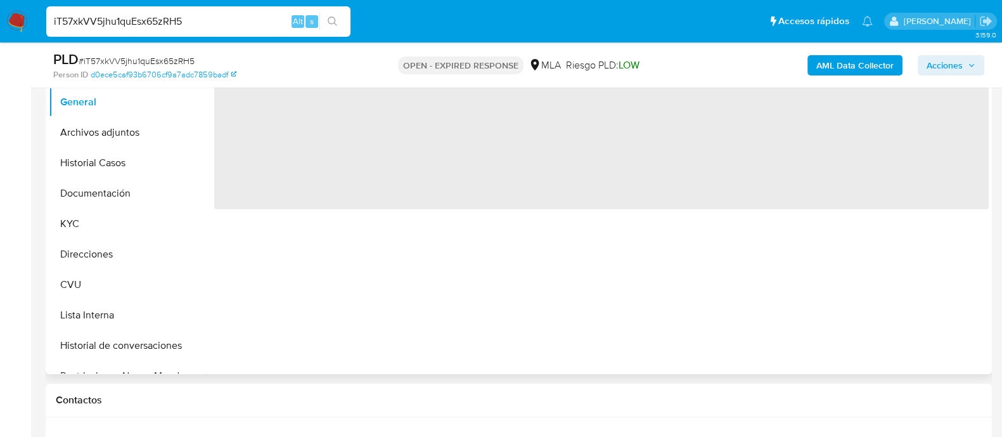
scroll to position [316, 0]
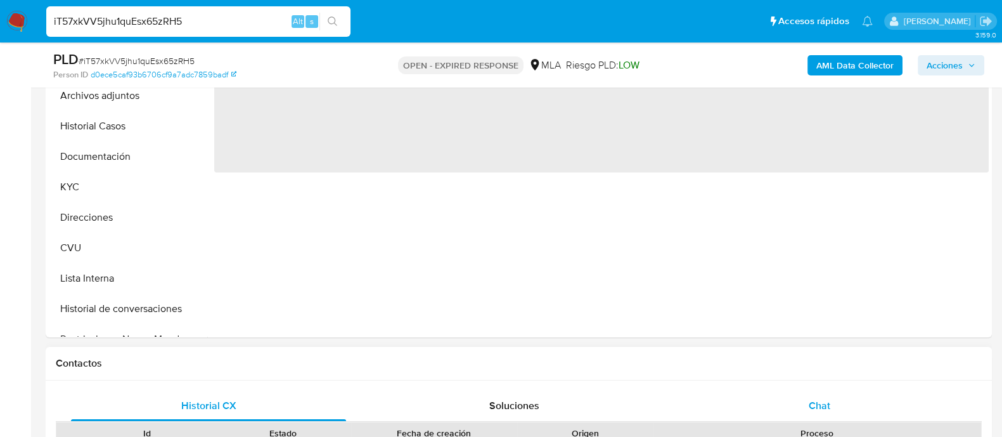
select select "10"
click at [777, 396] on div "Chat" at bounding box center [819, 406] width 275 height 30
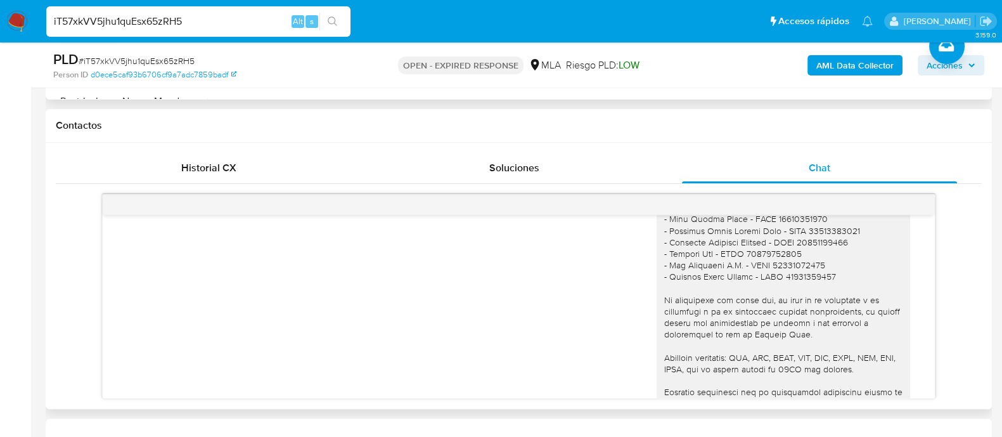
scroll to position [1301, 0]
